Goal: Task Accomplishment & Management: Manage account settings

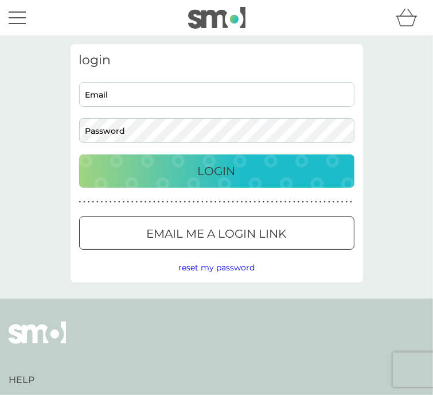
click at [210, 240] on div at bounding box center [216, 234] width 41 height 12
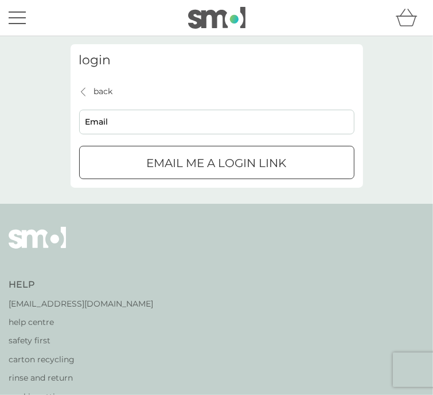
click at [173, 134] on input "Email" at bounding box center [216, 122] width 275 height 25
click at [154, 133] on input "Email" at bounding box center [216, 122] width 275 height 25
click at [121, 133] on input "Email" at bounding box center [216, 122] width 275 height 25
type input "[PERSON_NAME][EMAIL_ADDRESS][PERSON_NAME][DOMAIN_NAME]"
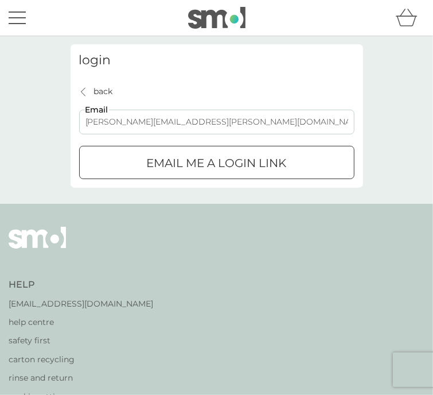
click at [157, 168] on p "Email me a login link" at bounding box center [217, 163] width 140 height 18
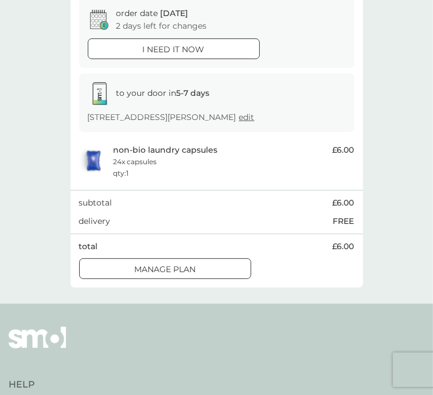
scroll to position [107, 0]
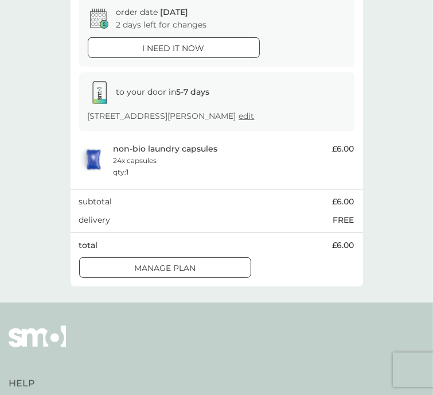
click at [172, 274] on div at bounding box center [165, 268] width 41 height 12
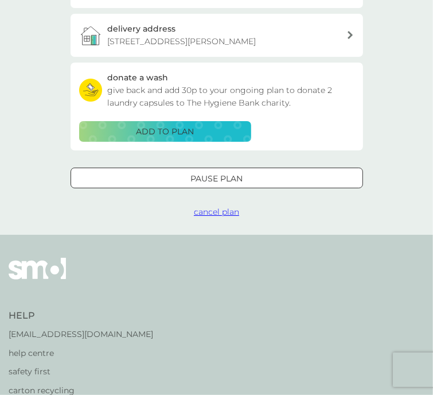
scroll to position [291, 0]
click at [242, 185] on p "Pause plan" at bounding box center [216, 178] width 52 height 13
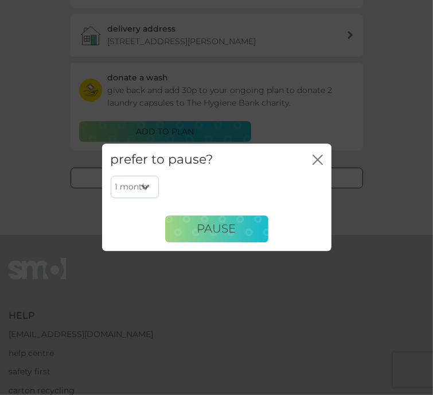
click at [149, 189] on select "1 month 2 months 3 months 4 months 5 months 6 months" at bounding box center [135, 187] width 48 height 22
click at [132, 298] on div "prefer to pause? close 1 month 2 months 3 months 4 months 5 months 6 months Pau…" at bounding box center [216, 197] width 433 height 395
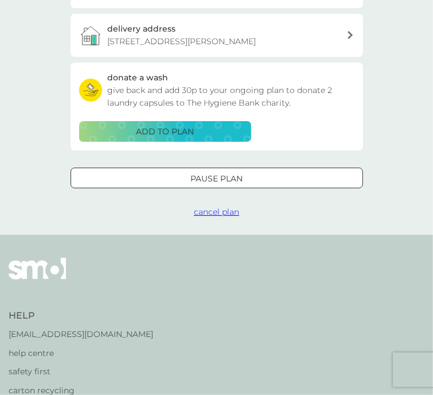
click at [207, 185] on div at bounding box center [216, 179] width 41 height 12
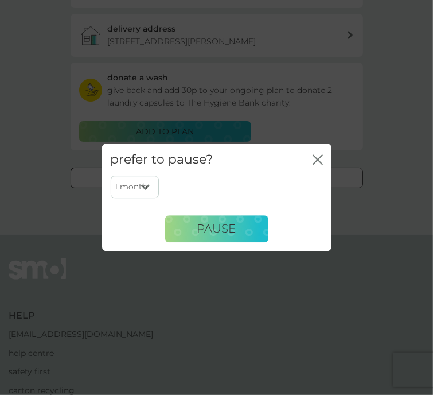
click at [149, 194] on select "1 month 2 months 3 months 4 months 5 months 6 months" at bounding box center [135, 187] width 48 height 22
select select "6"
click at [111, 176] on select "1 month 2 months 3 months 4 months 5 months 6 months" at bounding box center [135, 187] width 48 height 22
click at [240, 224] on button "Pause" at bounding box center [216, 229] width 103 height 28
